Goal: Task Accomplishment & Management: Use online tool/utility

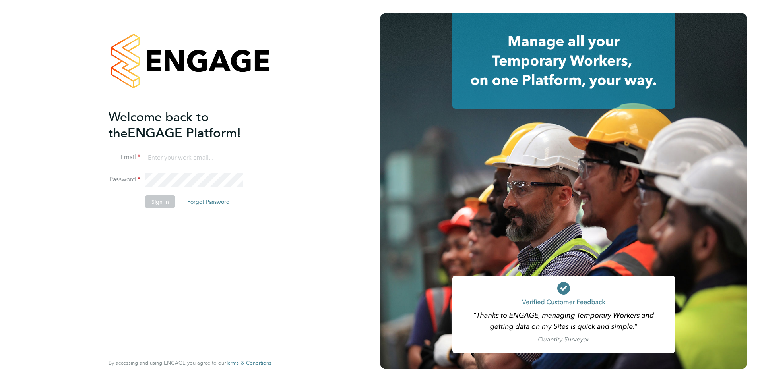
type input "harry.strong@axiompersonnel.co.uk"
click at [161, 204] on button "Sign In" at bounding box center [160, 202] width 30 height 13
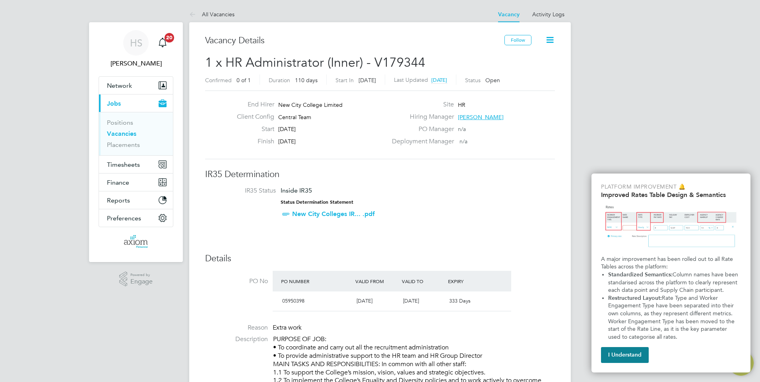
drag, startPoint x: 635, startPoint y: 353, endPoint x: 626, endPoint y: 345, distance: 12.1
click at [634, 353] on button "I Understand" at bounding box center [625, 355] width 48 height 16
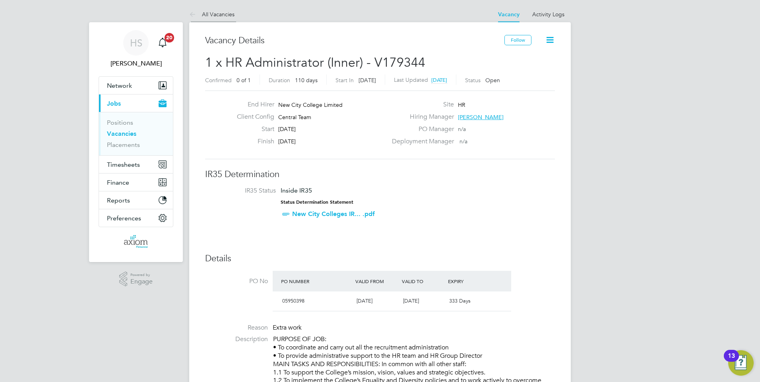
click at [208, 17] on li "All Vacancies" at bounding box center [211, 14] width 45 height 16
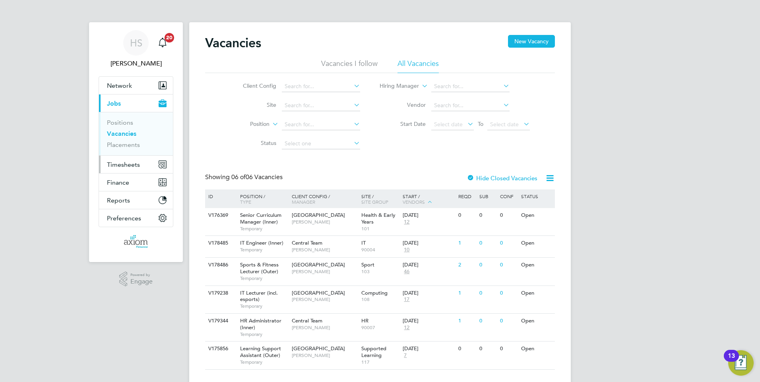
click at [139, 165] on span "Timesheets" at bounding box center [123, 165] width 33 height 8
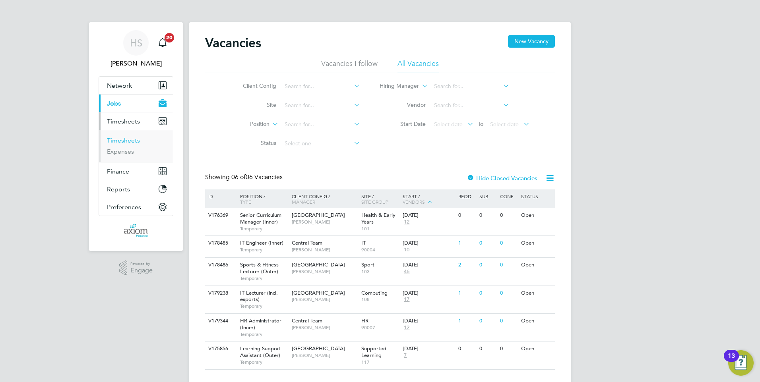
click at [137, 142] on link "Timesheets" at bounding box center [123, 141] width 33 height 8
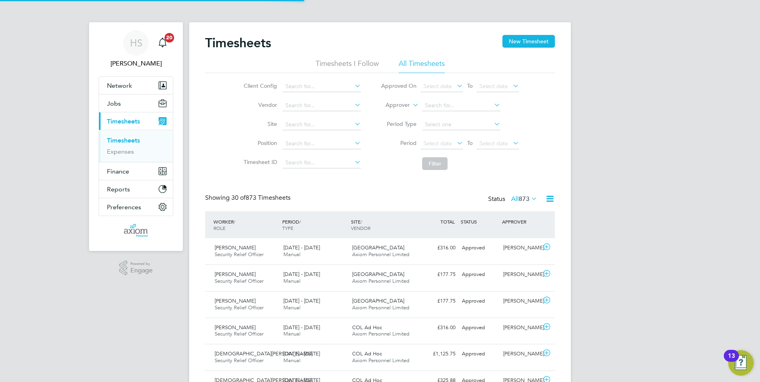
scroll to position [20, 69]
